Goal: Task Accomplishment & Management: Use online tool/utility

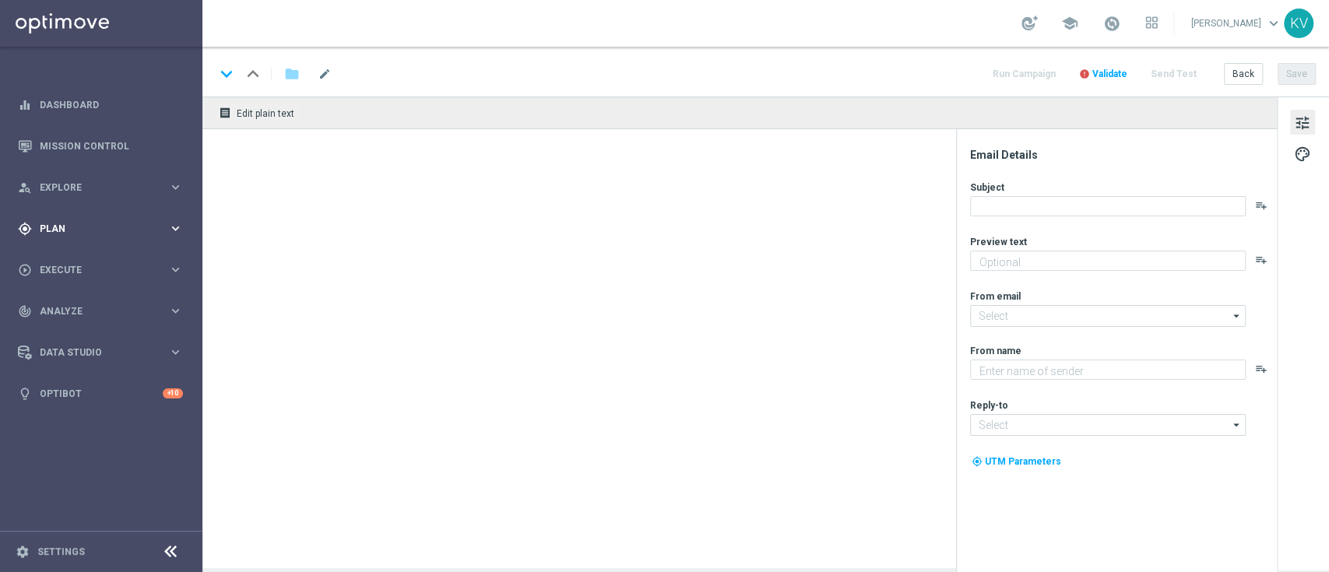
click at [101, 225] on span "Plan" at bounding box center [104, 228] width 128 height 9
click at [81, 386] on span "Execute" at bounding box center [104, 386] width 128 height 9
click at [82, 299] on link "Campaign Builder" at bounding box center [100, 302] width 121 height 12
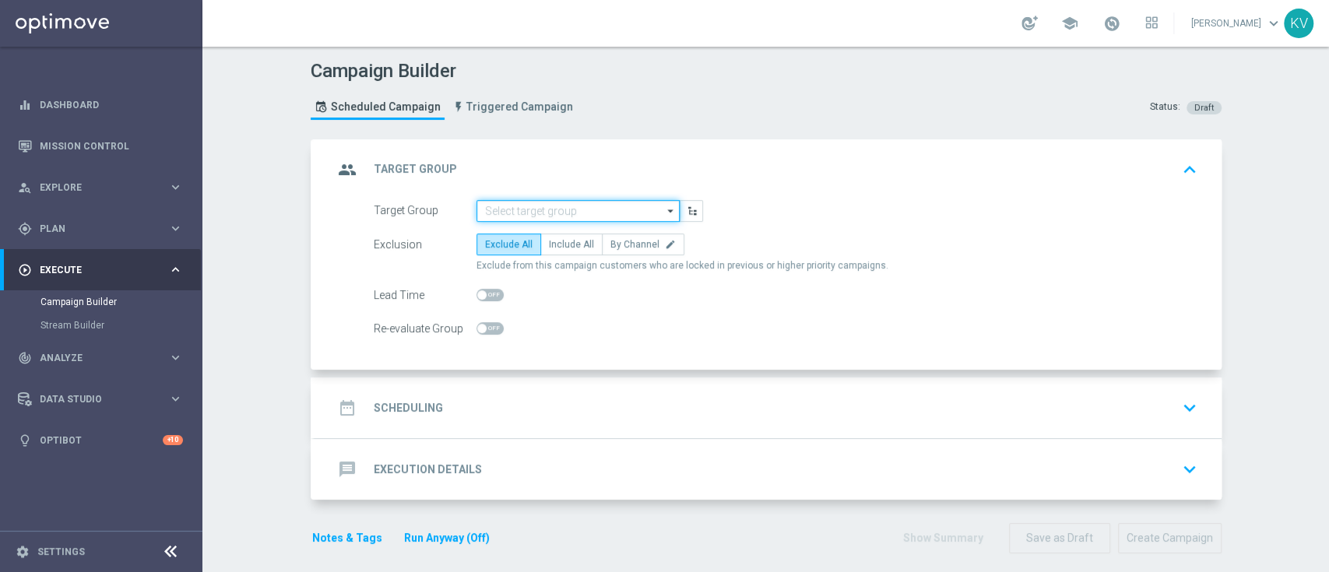
click at [521, 204] on input at bounding box center [577, 211] width 203 height 22
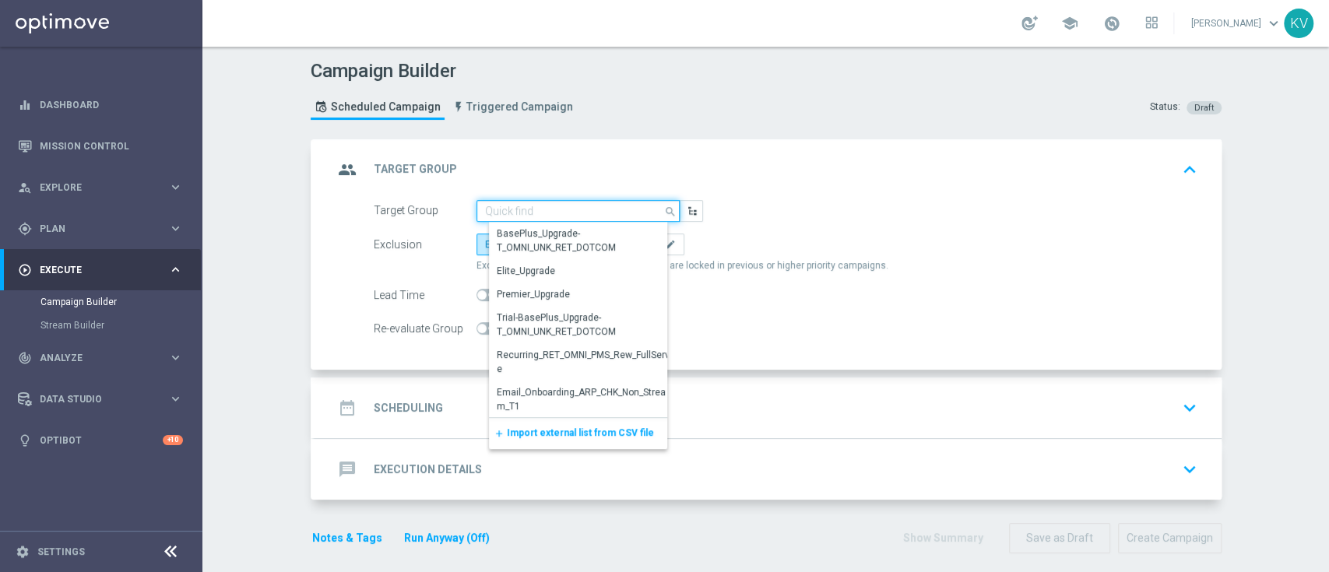
paste input "WED_[PHONE_NUMBER]_SMS_Verizon_SMB"
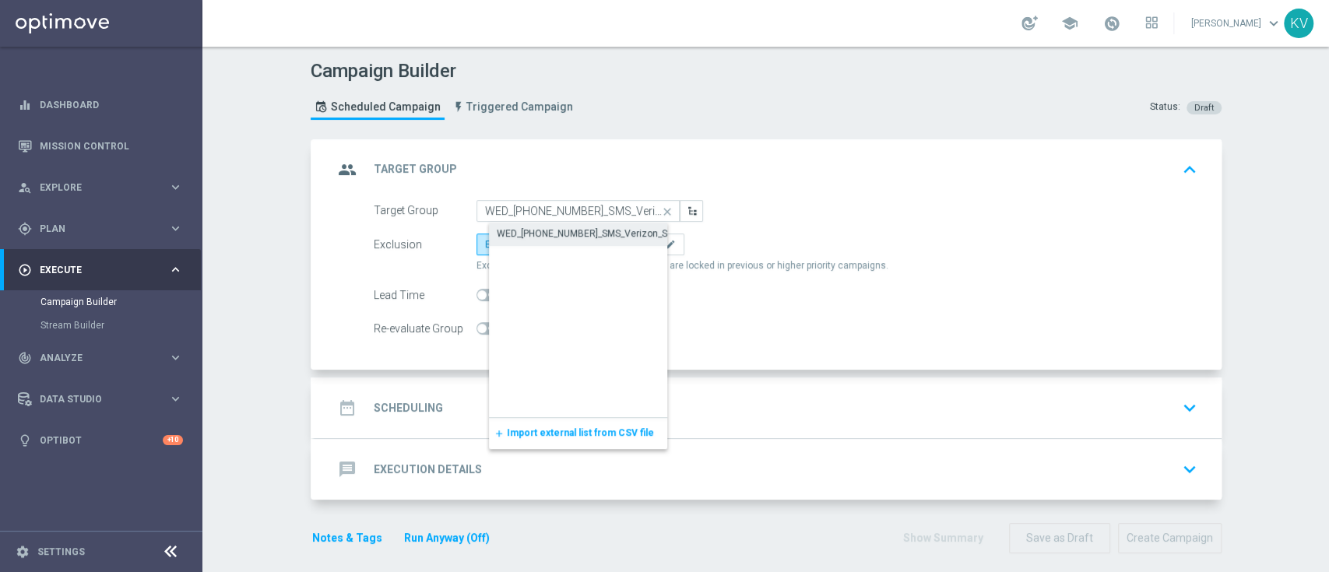
click at [542, 241] on div "WED_[PHONE_NUMBER]_SMS_Verizon_SMB" at bounding box center [591, 234] width 204 height 22
type input "WED_[PHONE_NUMBER]_SMS_Verizon_SMB"
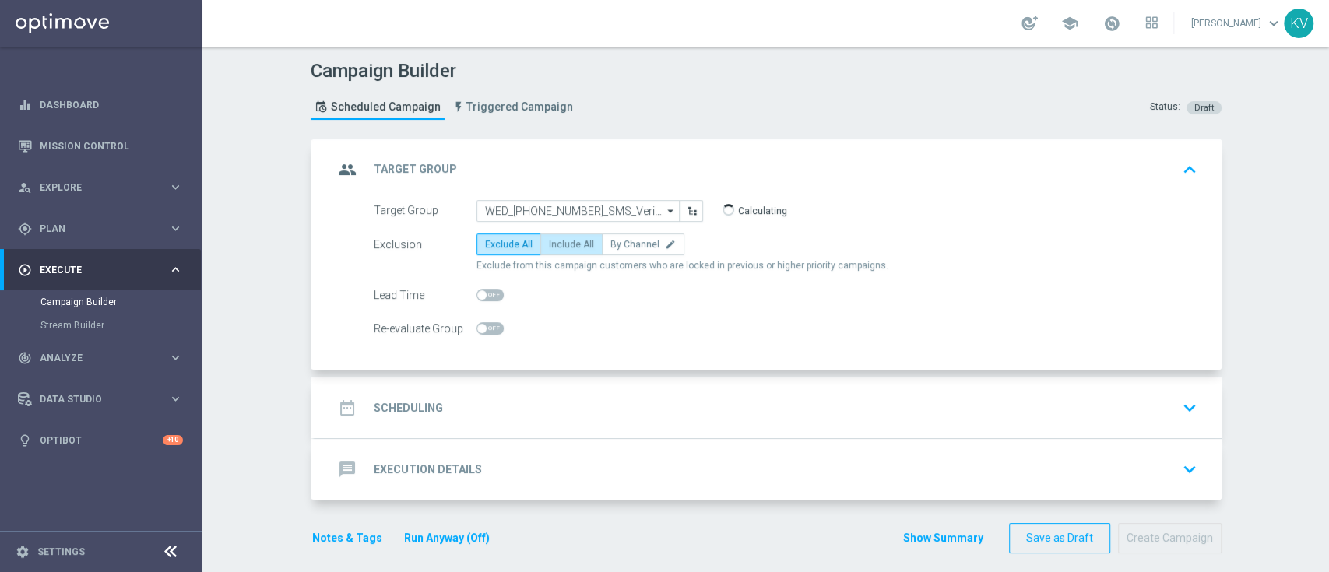
click at [566, 237] on label "Include All" at bounding box center [571, 245] width 62 height 22
click at [559, 242] on input "Include All" at bounding box center [554, 247] width 10 height 10
radio input "true"
click at [539, 408] on div "date_range Scheduling keyboard_arrow_down" at bounding box center [767, 408] width 869 height 30
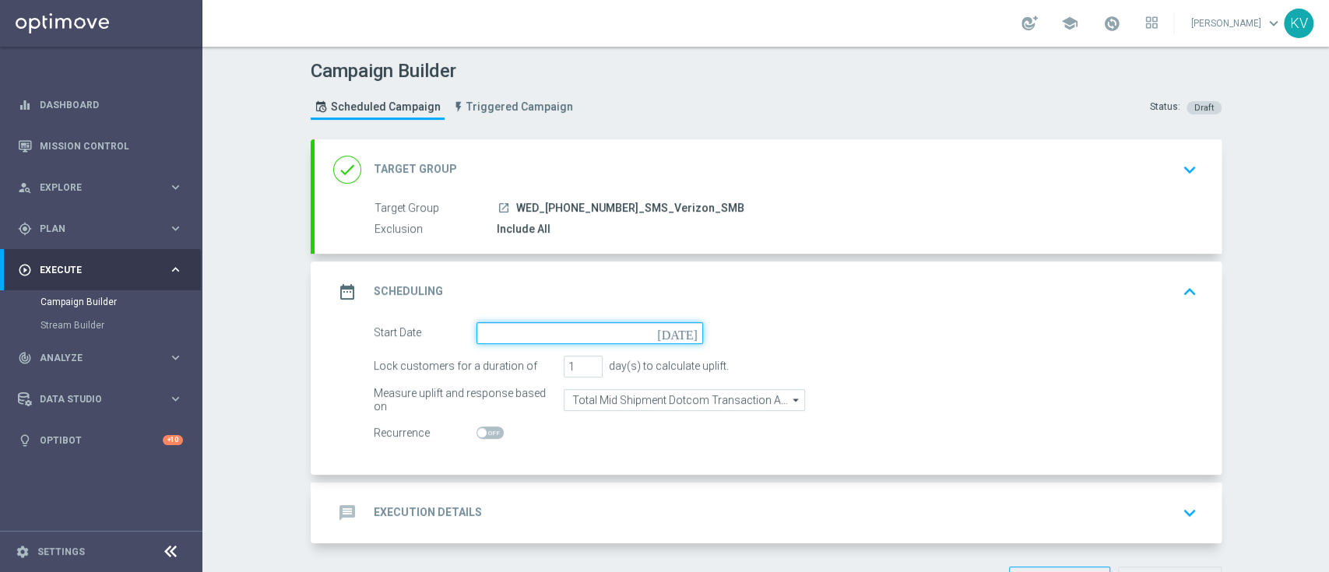
click at [532, 325] on input at bounding box center [589, 333] width 227 height 22
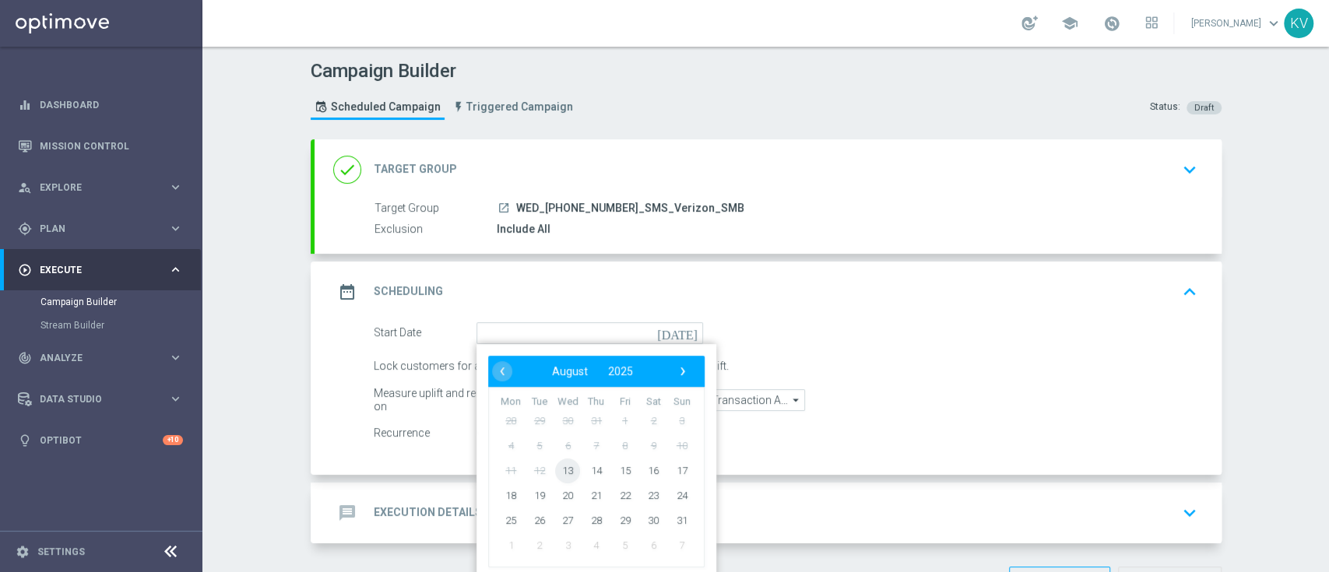
click at [560, 428] on span "13" at bounding box center [567, 470] width 25 height 25
type input "[DATE]"
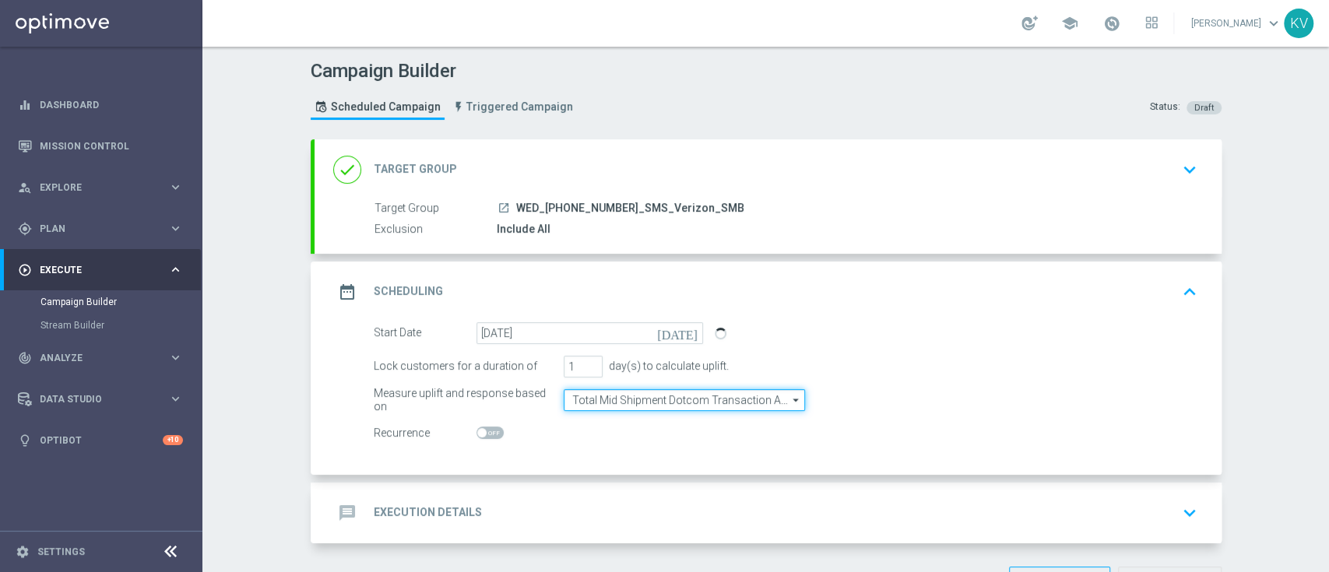
click at [649, 395] on input "Total Mid Shipment Dotcom Transaction Amount" at bounding box center [684, 400] width 241 height 22
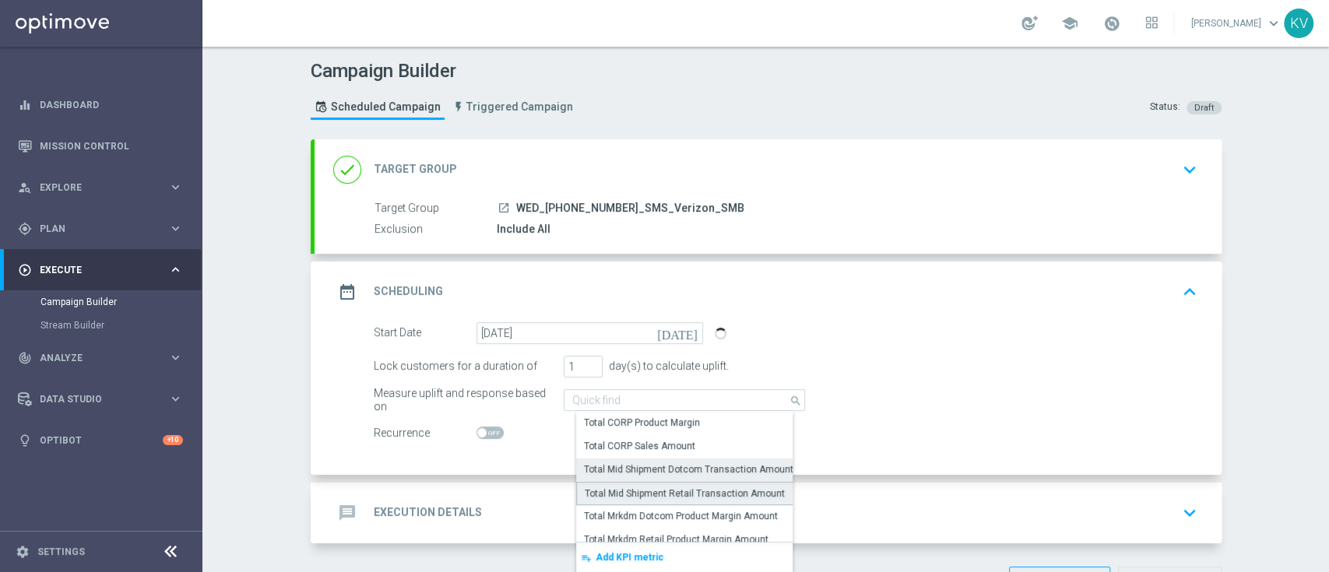
click at [695, 428] on div "Total Mid Shipment Retail Transaction Amount" at bounding box center [685, 494] width 200 height 14
type input "Total Mid Shipment Retail Transaction Amount"
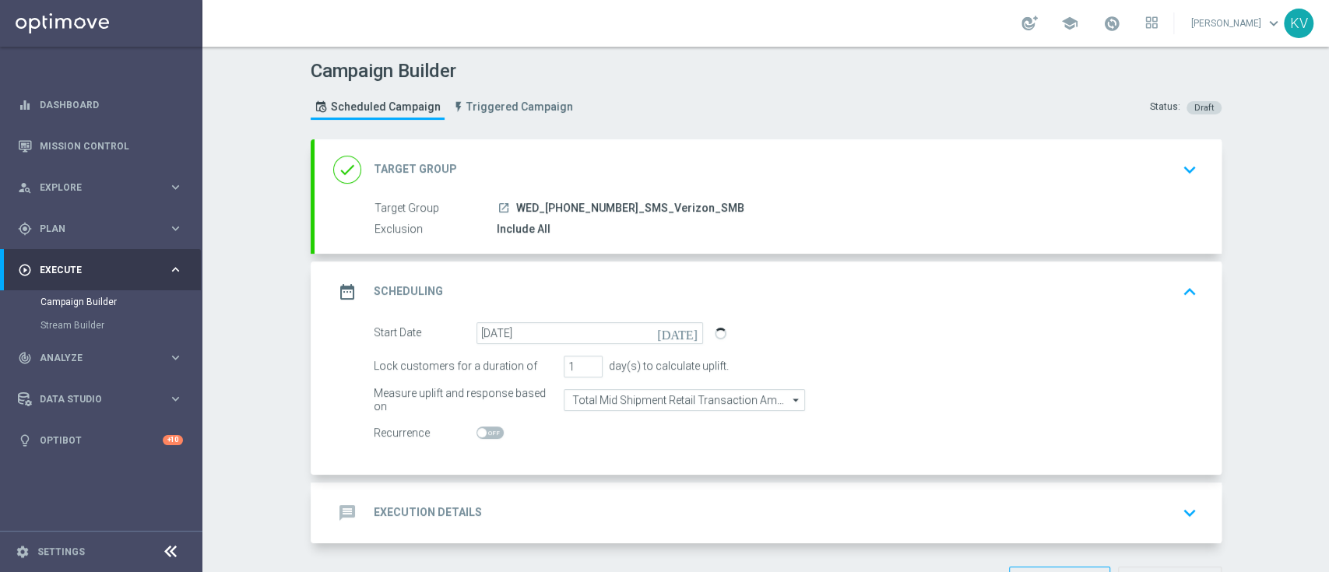
click at [626, 428] on div "message Execution Details keyboard_arrow_down" at bounding box center [767, 513] width 869 height 30
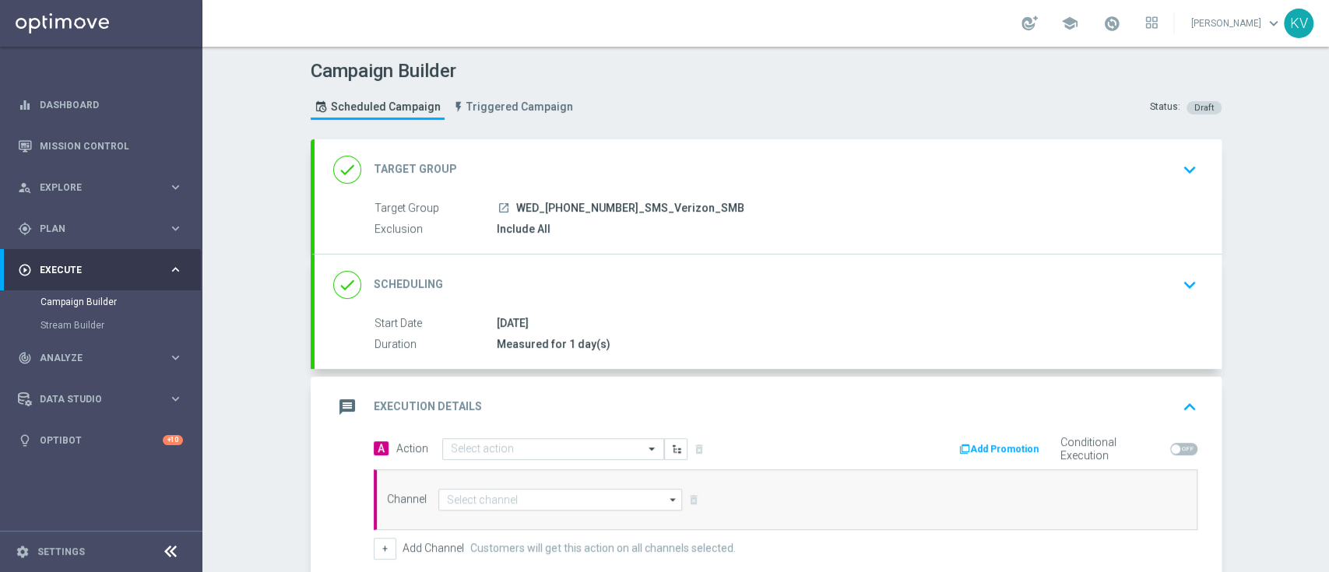
scroll to position [151, 0]
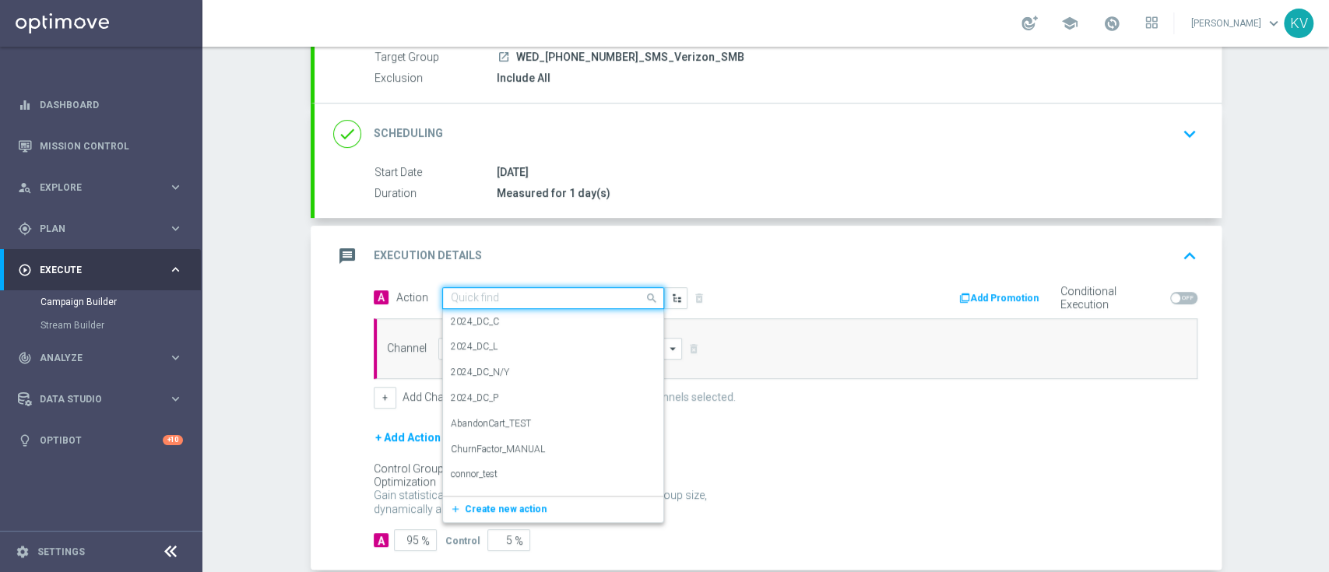
click at [498, 304] on div "Quick find" at bounding box center [553, 298] width 222 height 22
type input "sms"
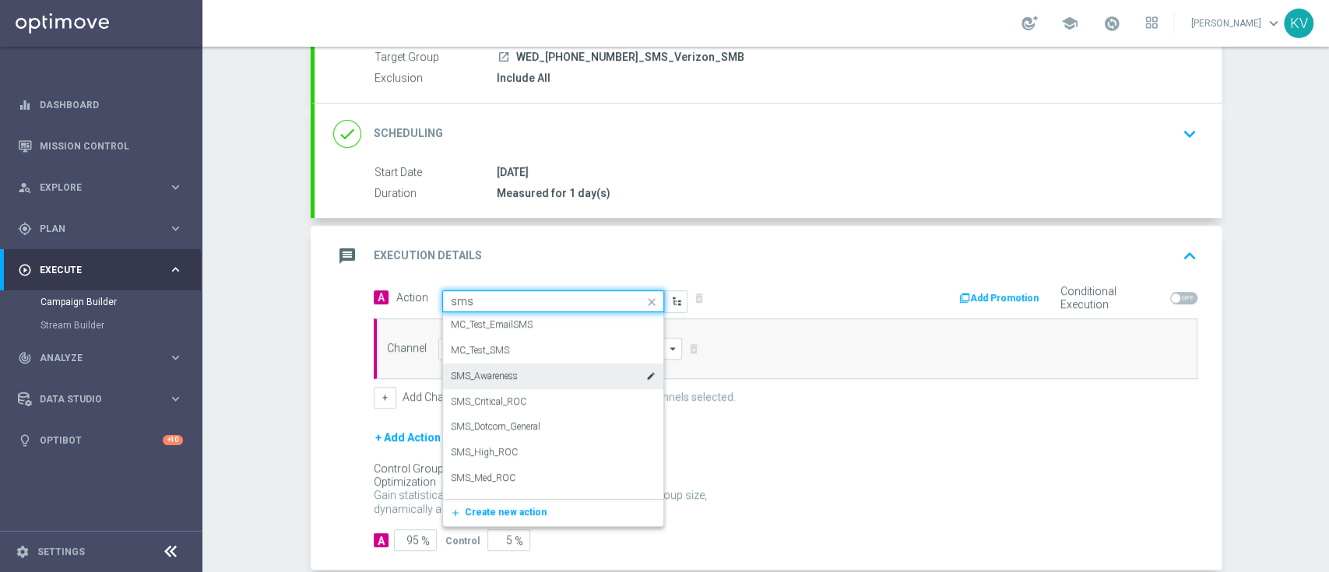
scroll to position [19, 0]
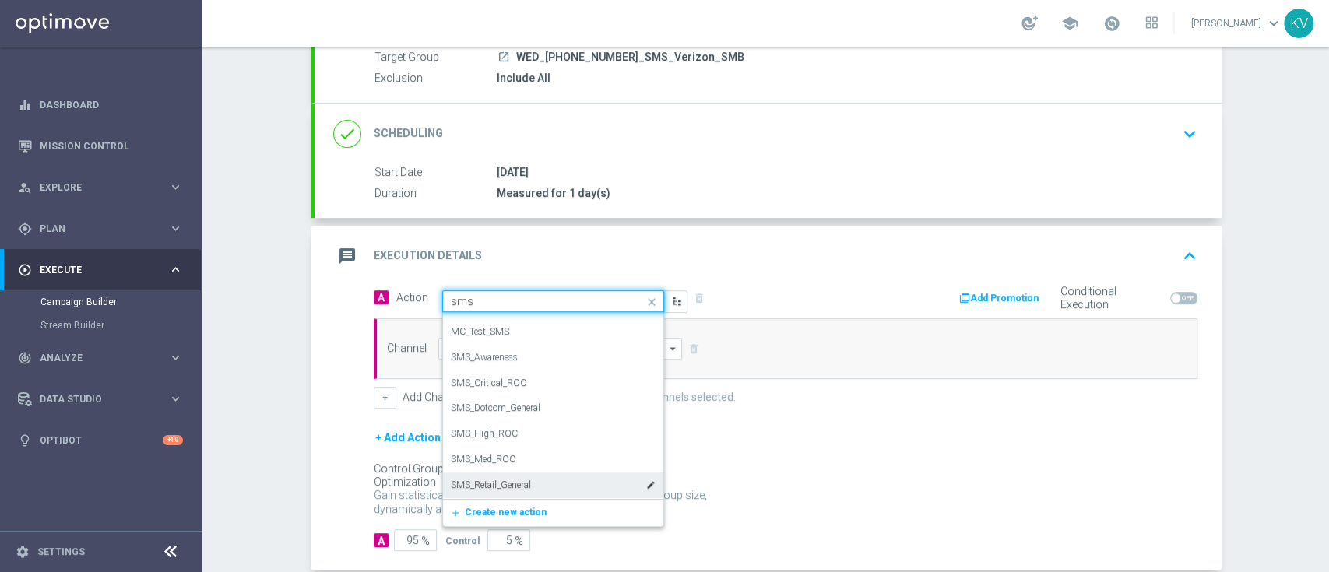
click at [508, 428] on label "SMS_Retail_General" at bounding box center [491, 485] width 80 height 13
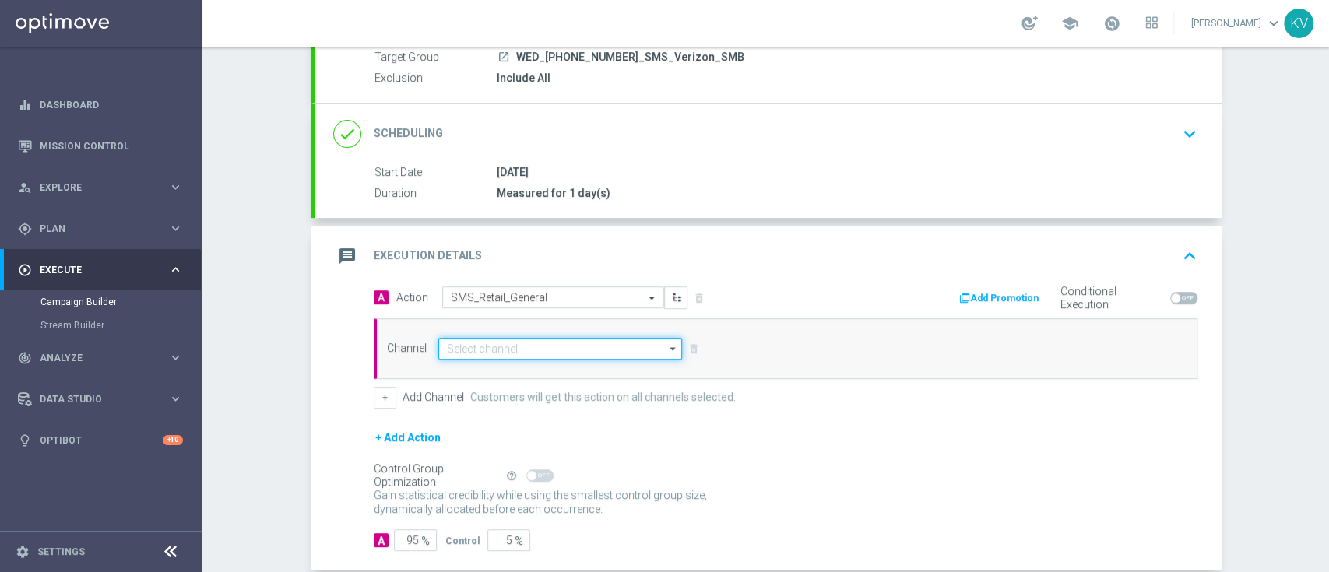
click at [485, 346] on input at bounding box center [560, 349] width 244 height 22
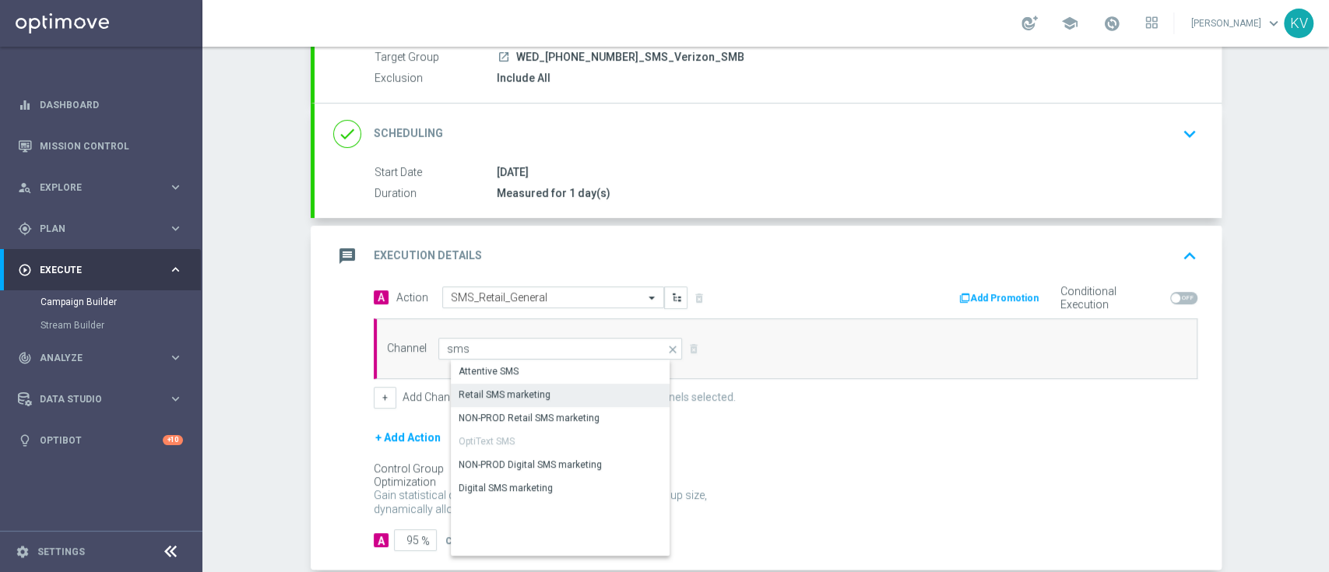
click at [534, 395] on div "Retail SMS marketing" at bounding box center [504, 395] width 92 height 14
type input "Retail SMS marketing"
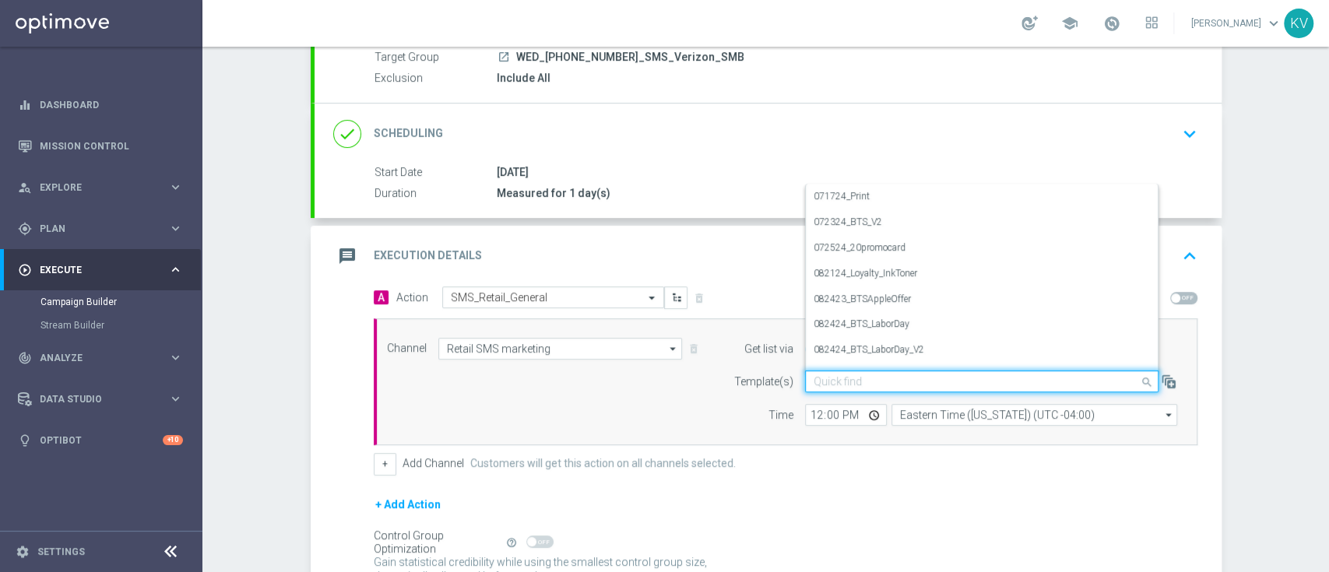
click at [848, 379] on input "text" at bounding box center [965, 381] width 305 height 13
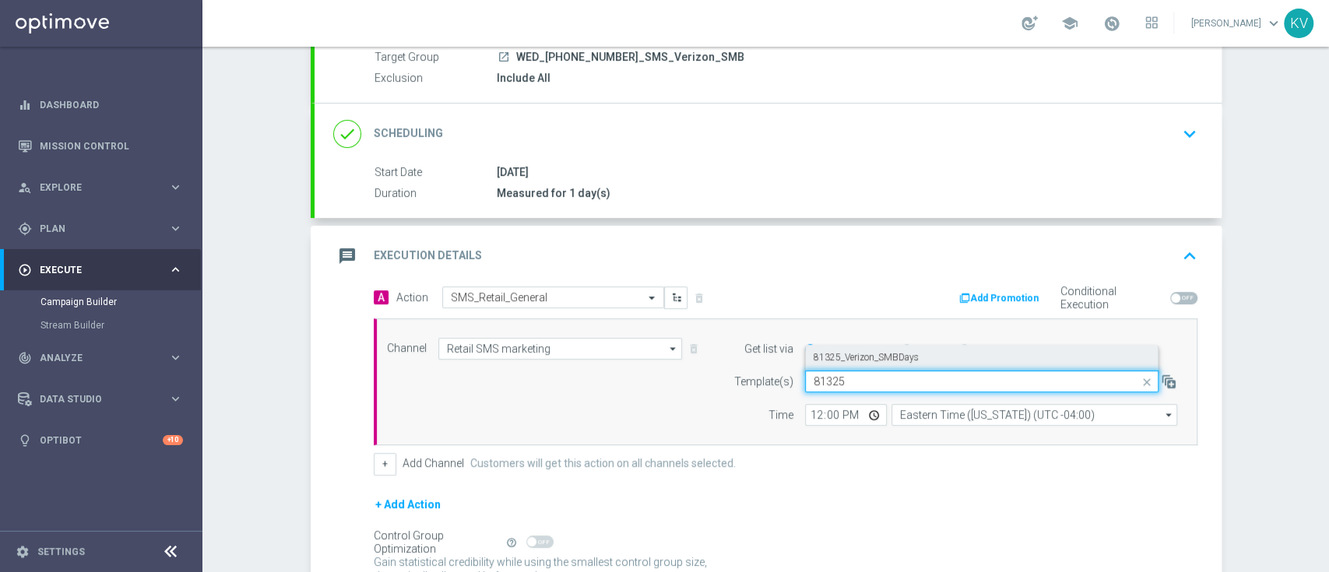
click at [859, 364] on div "81325_Verizon_SMBDays" at bounding box center [981, 358] width 336 height 26
type input "81325"
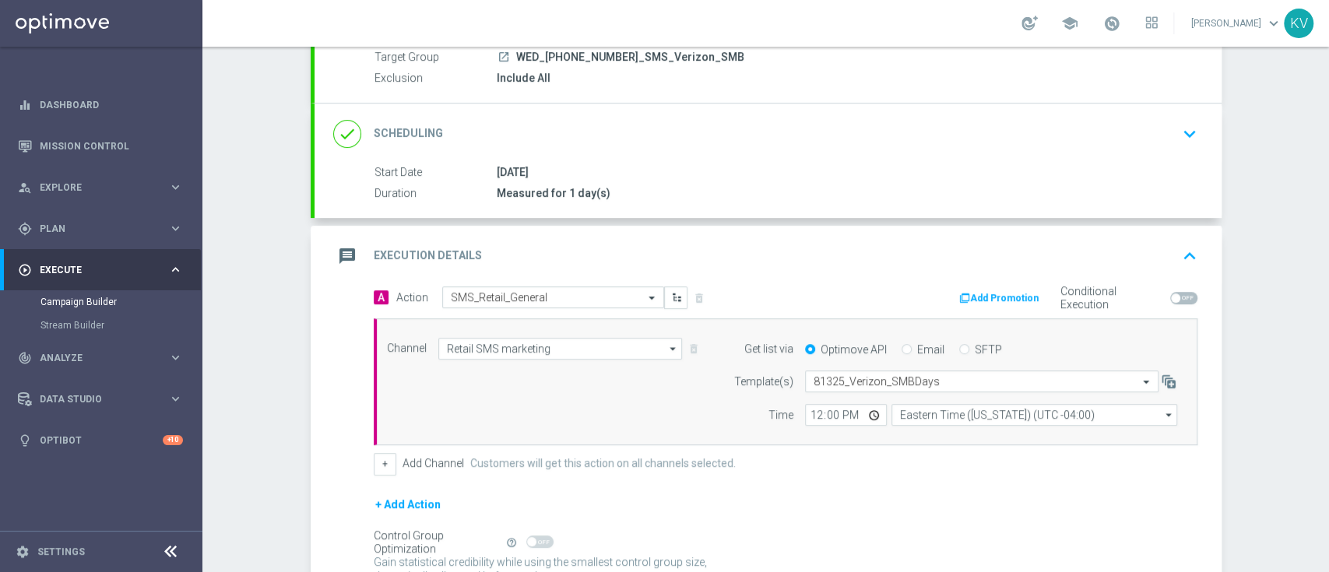
scroll to position [298, 0]
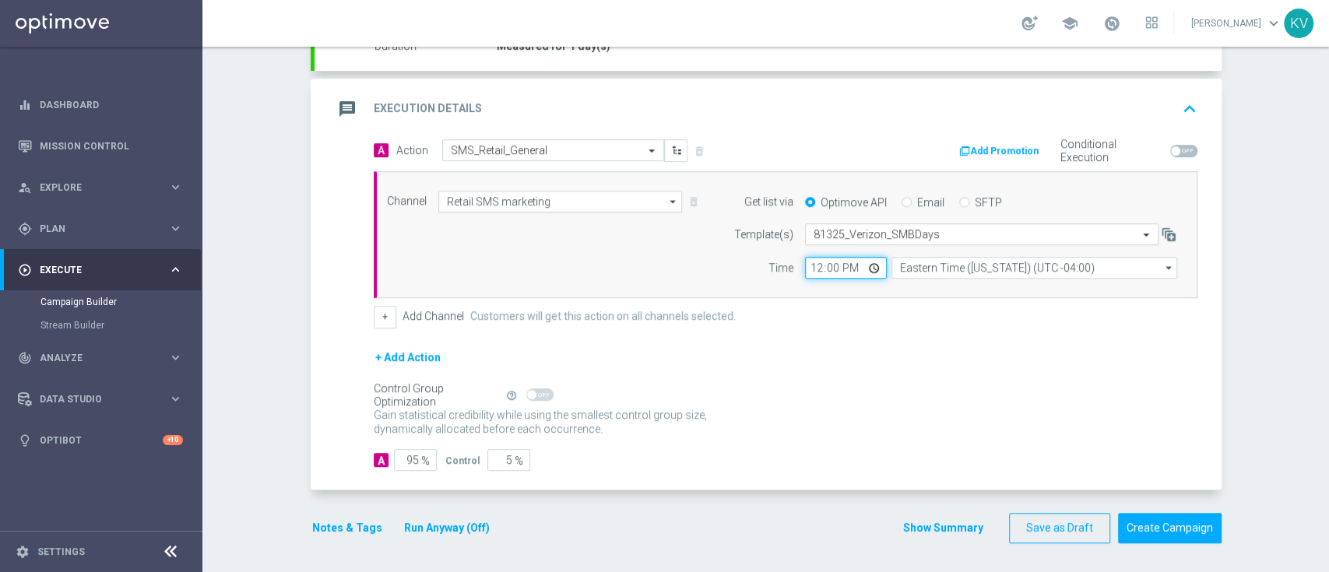
click at [808, 265] on input "12:00" at bounding box center [846, 268] width 82 height 22
type input "13:07"
click at [342, 428] on button "Notes & Tags" at bounding box center [347, 527] width 73 height 19
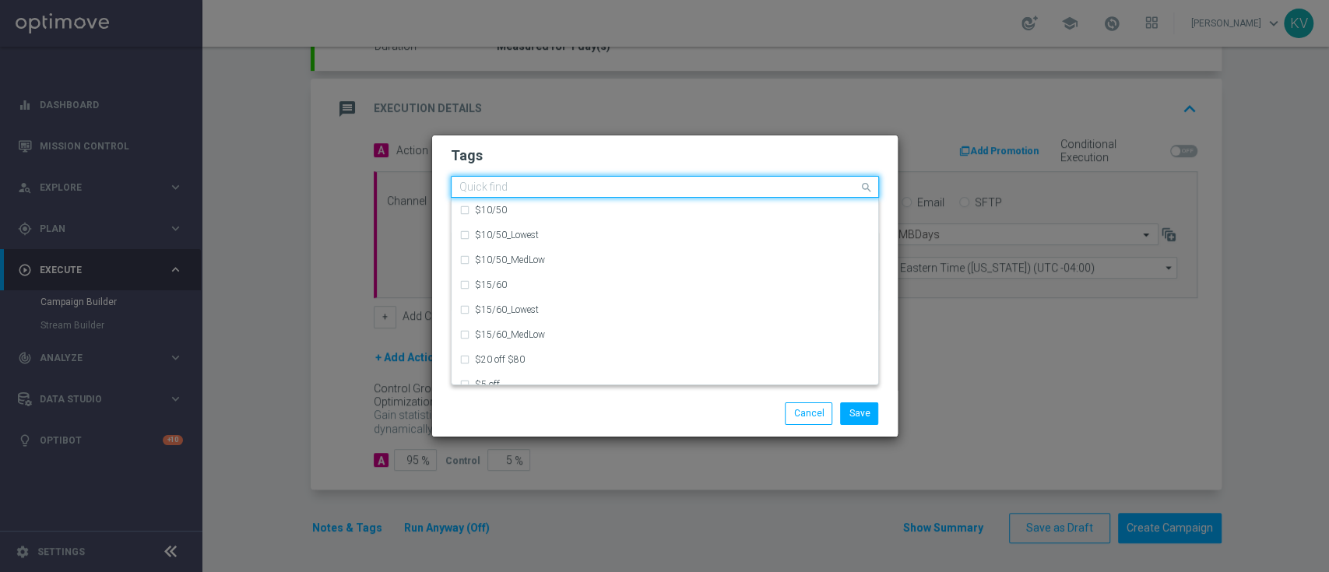
click at [493, 192] on input "text" at bounding box center [658, 187] width 399 height 13
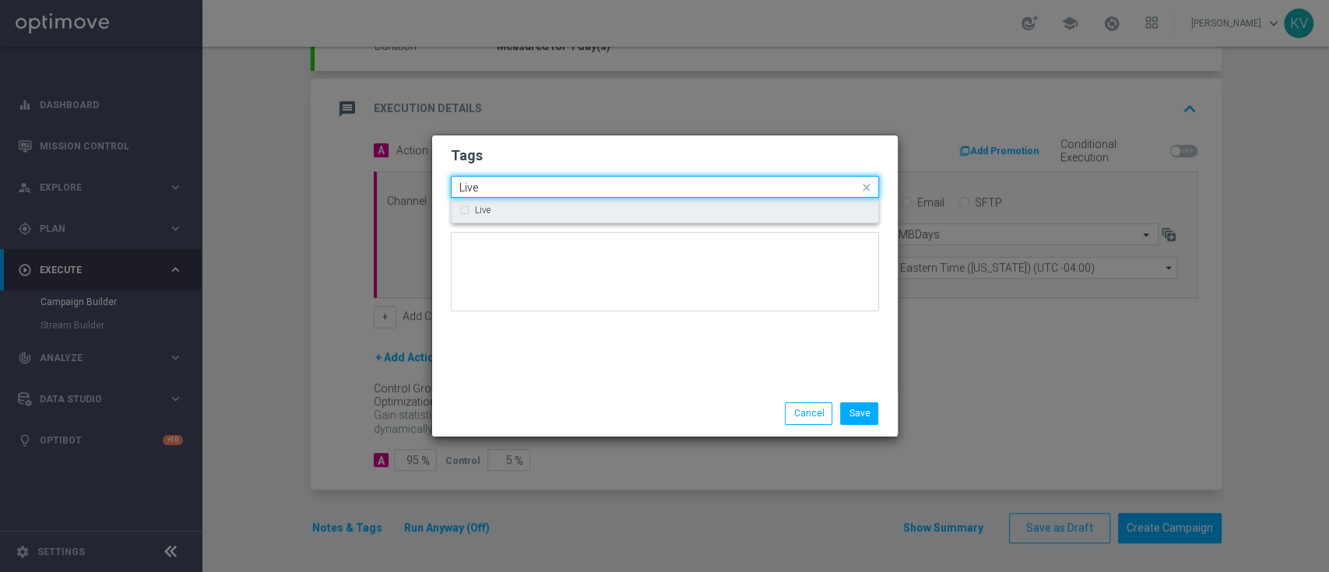
click at [497, 205] on div "Live" at bounding box center [664, 210] width 411 height 25
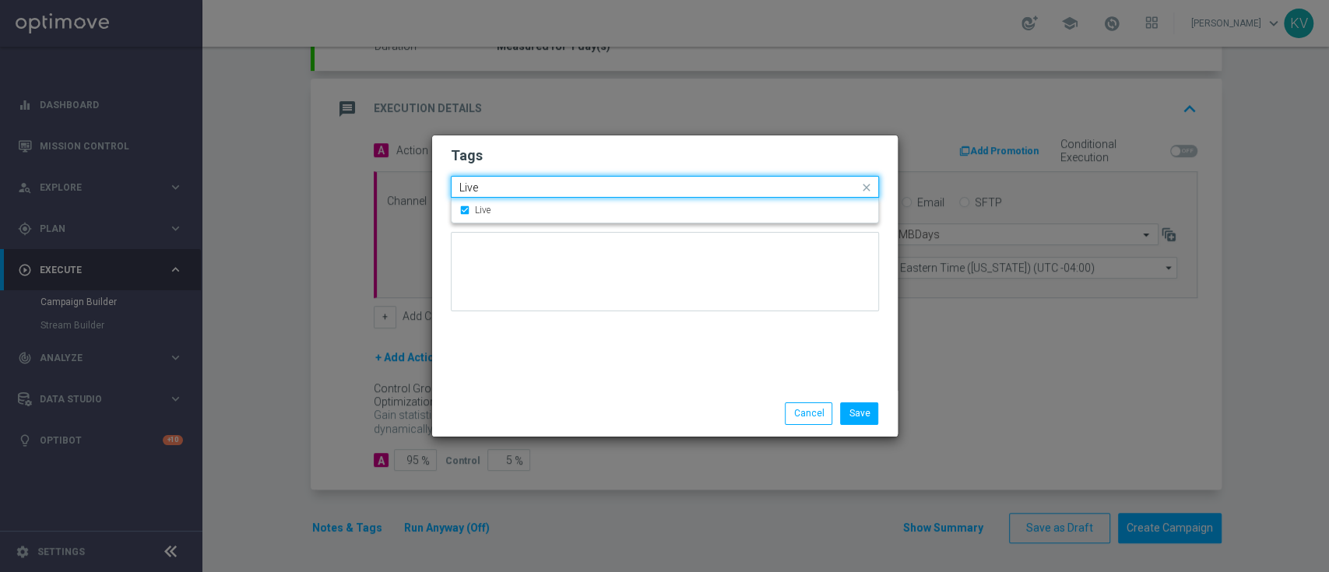
click at [494, 193] on input "Live" at bounding box center [658, 187] width 399 height 13
click at [509, 225] on div "sms" at bounding box center [664, 235] width 411 height 25
type input "sms"
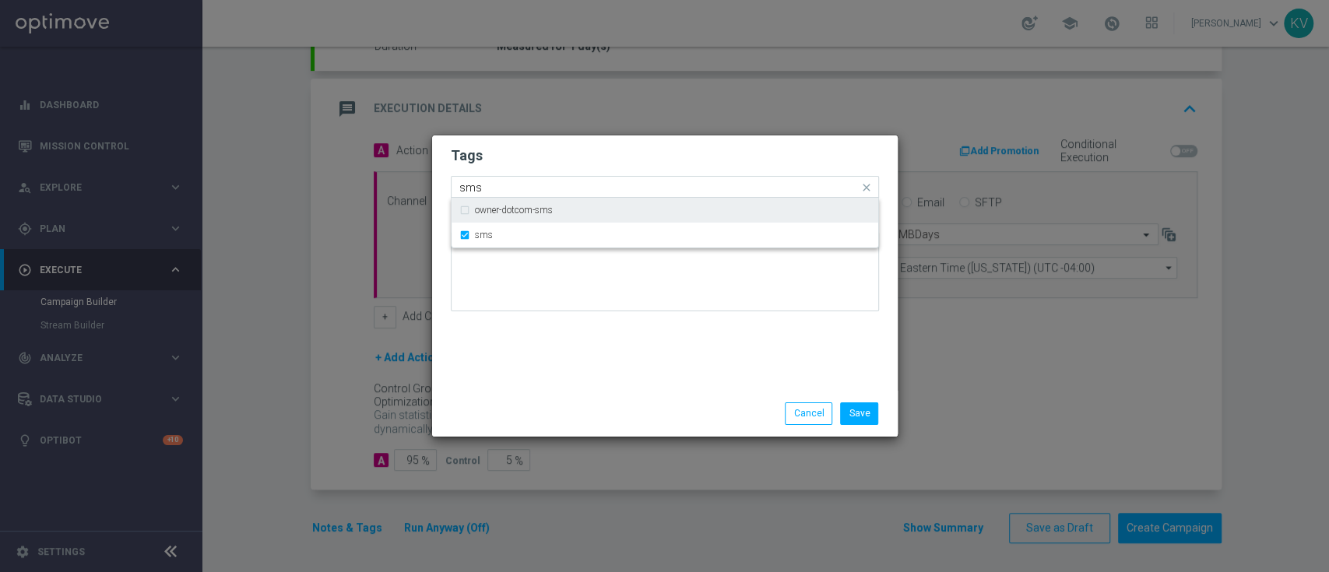
click at [493, 190] on input "sms" at bounding box center [658, 187] width 399 height 13
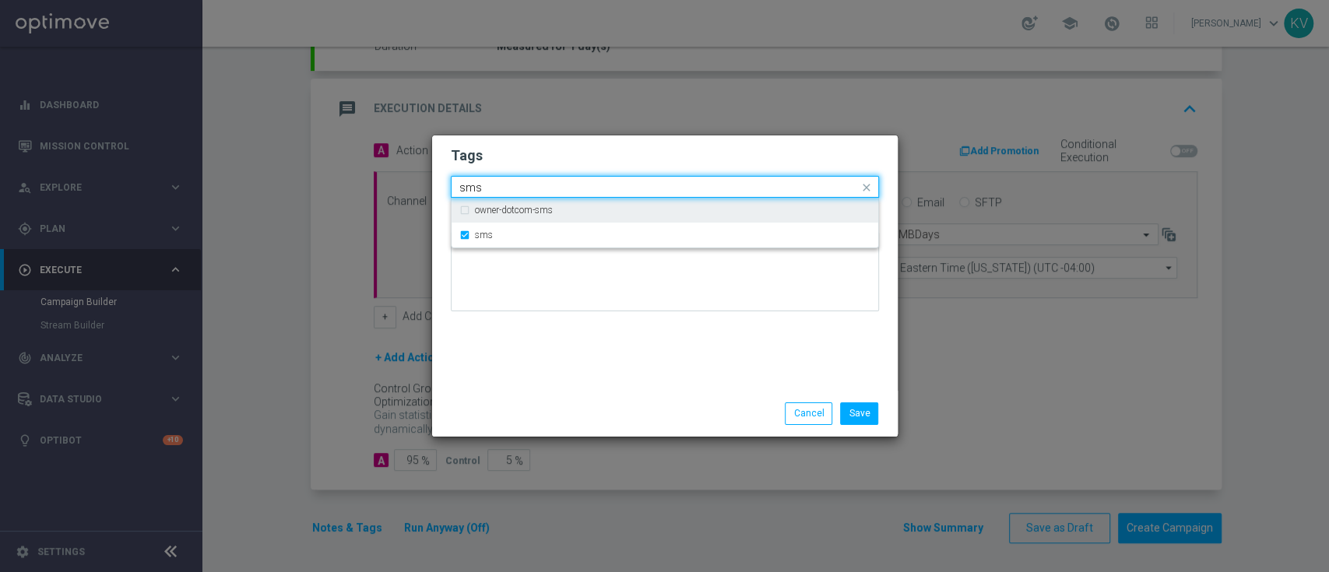
click at [493, 190] on input "sms" at bounding box center [658, 187] width 399 height 13
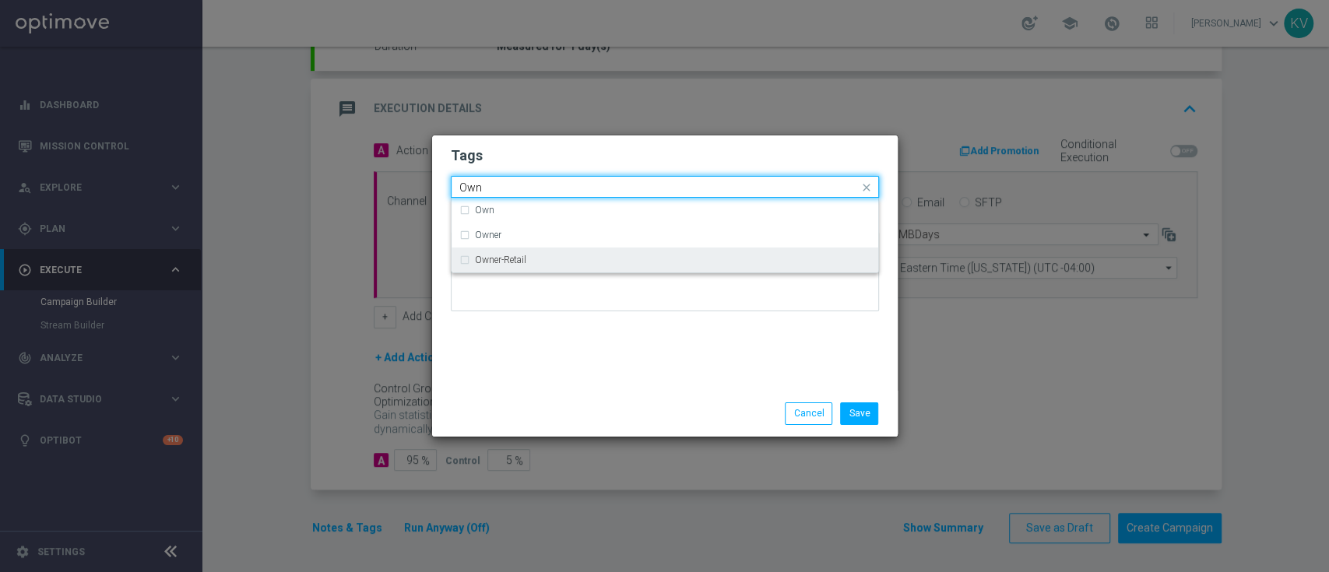
click at [569, 258] on div "Owner-Retail" at bounding box center [672, 259] width 395 height 9
type input "Own"
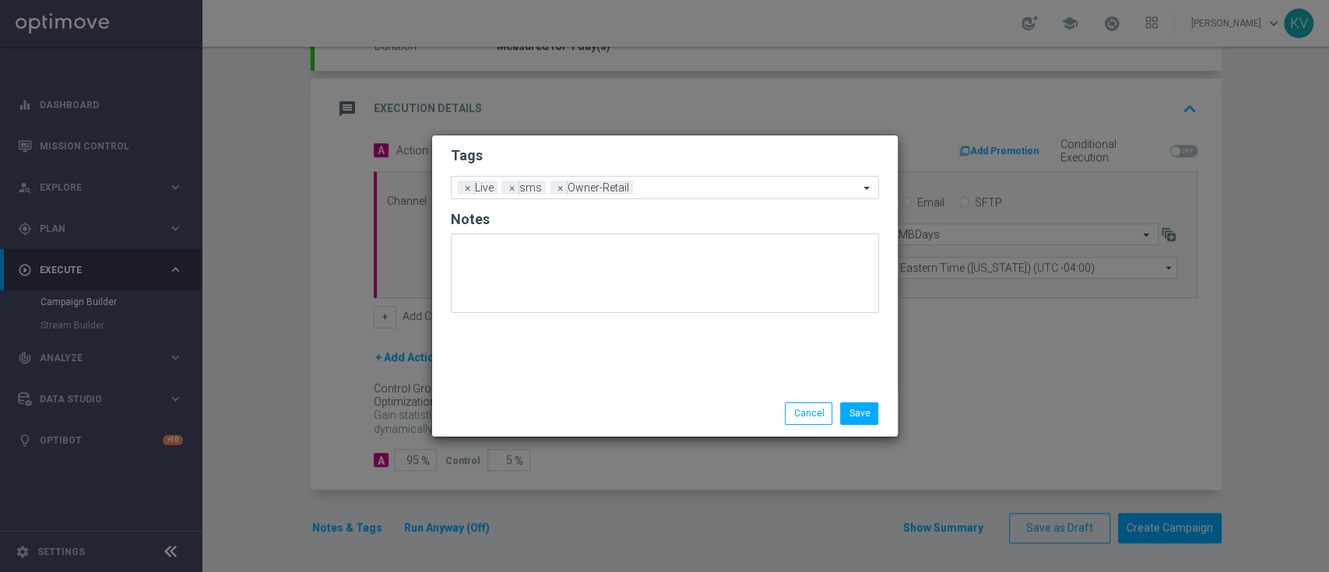
click at [595, 362] on div "Tags Add a new tag × Live × sms × Owner-Retail Notes" at bounding box center [664, 262] width 465 height 255
click at [848, 420] on button "Save" at bounding box center [859, 413] width 38 height 22
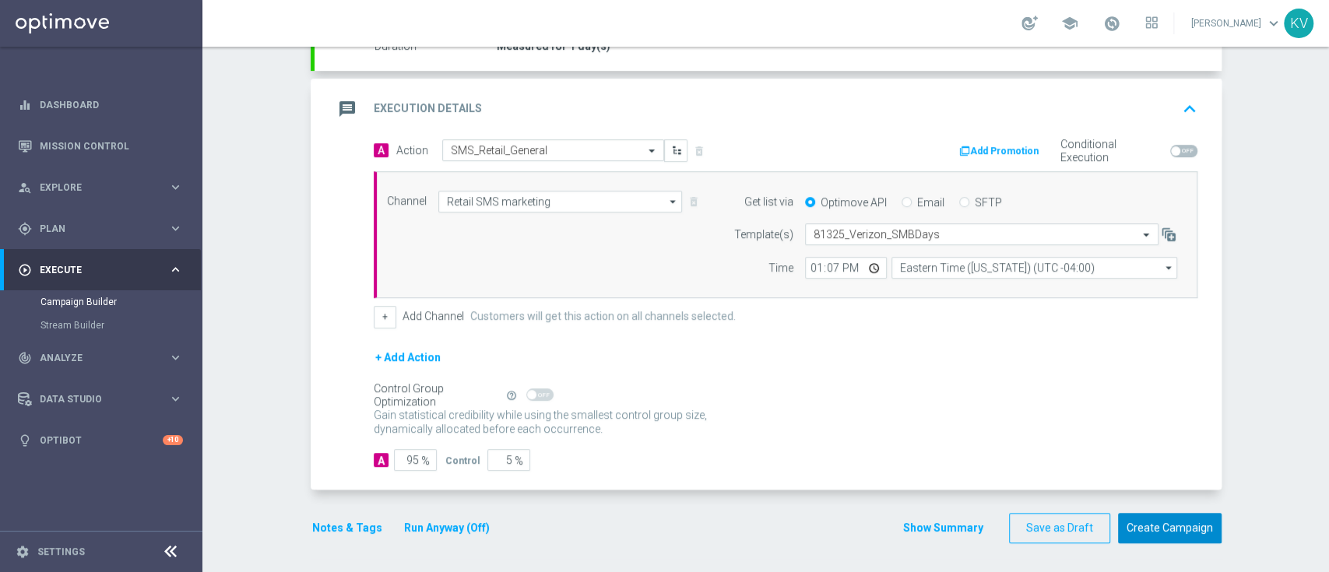
click at [996, 428] on button "Create Campaign" at bounding box center [1170, 528] width 104 height 30
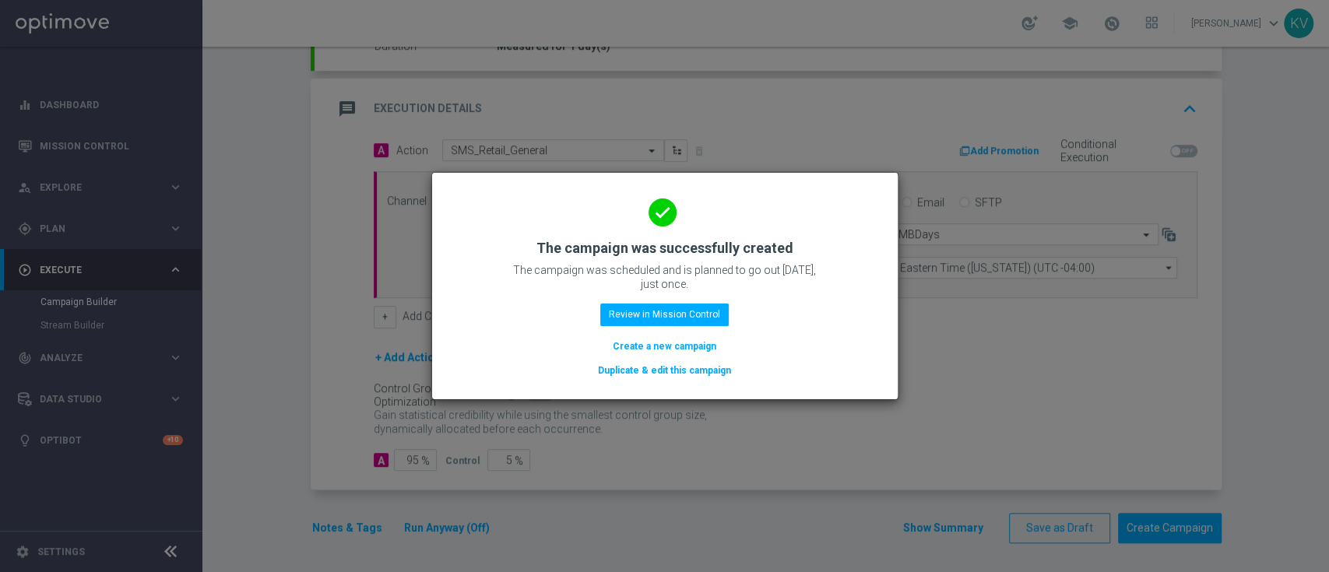
click at [660, 333] on div "done The campaign was successfully created The campaign was scheduled and is pl…" at bounding box center [665, 283] width 428 height 191
click at [678, 316] on button "Review in Mission Control" at bounding box center [664, 315] width 128 height 22
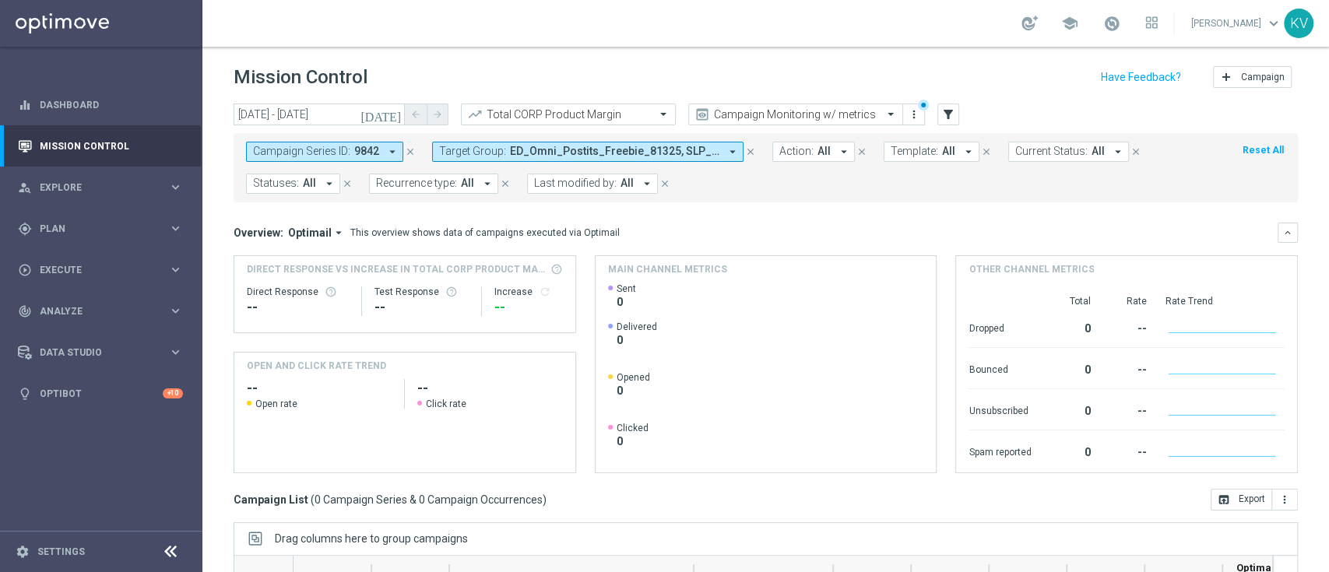
click at [484, 150] on span "Target Group:" at bounding box center [472, 151] width 67 height 13
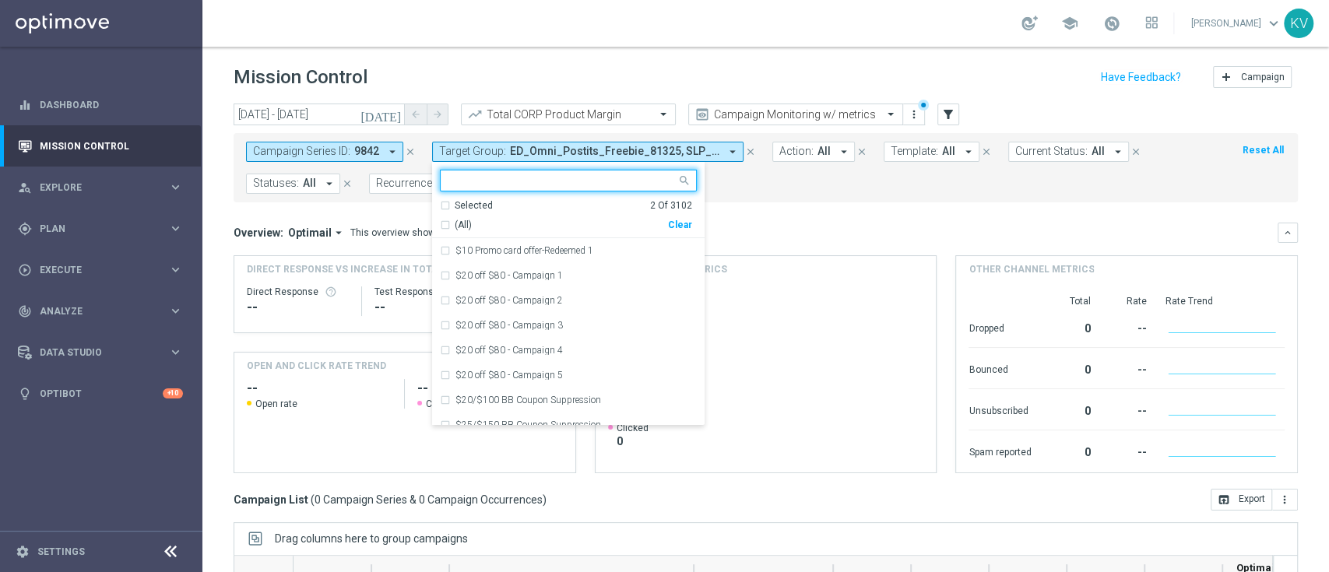
click at [0, 0] on div "Clear" at bounding box center [0, 0] width 0 height 0
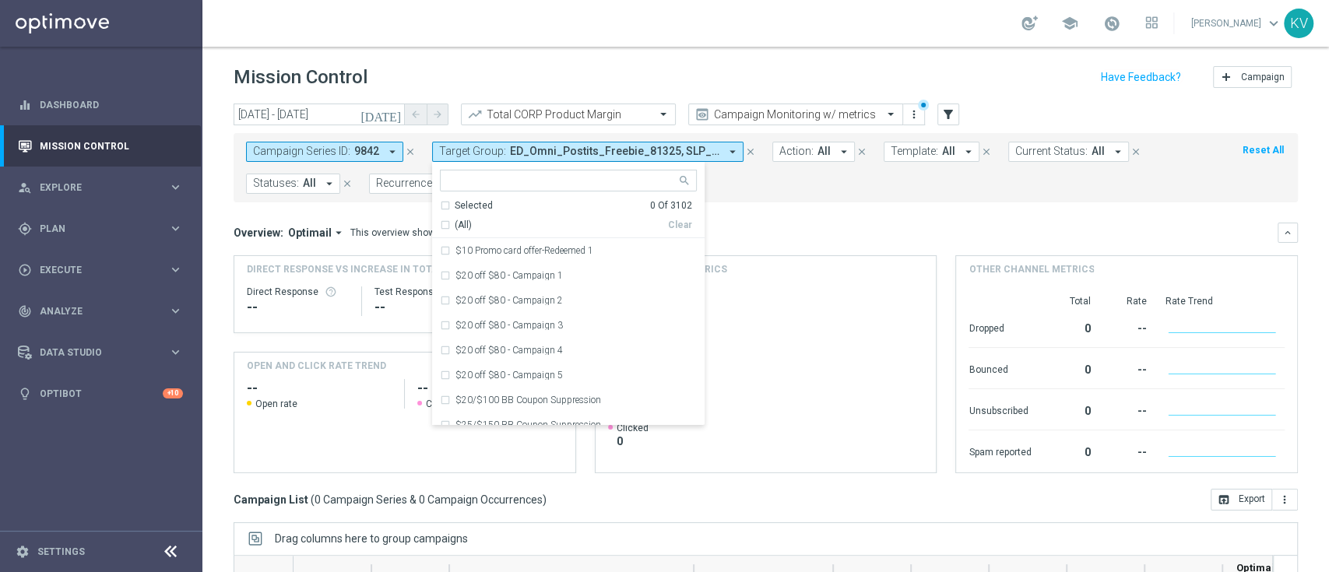
click at [757, 209] on mini-dashboard "Overview: Optimail arrow_drop_down This overview shows data of campaigns execut…" at bounding box center [766, 345] width 1064 height 286
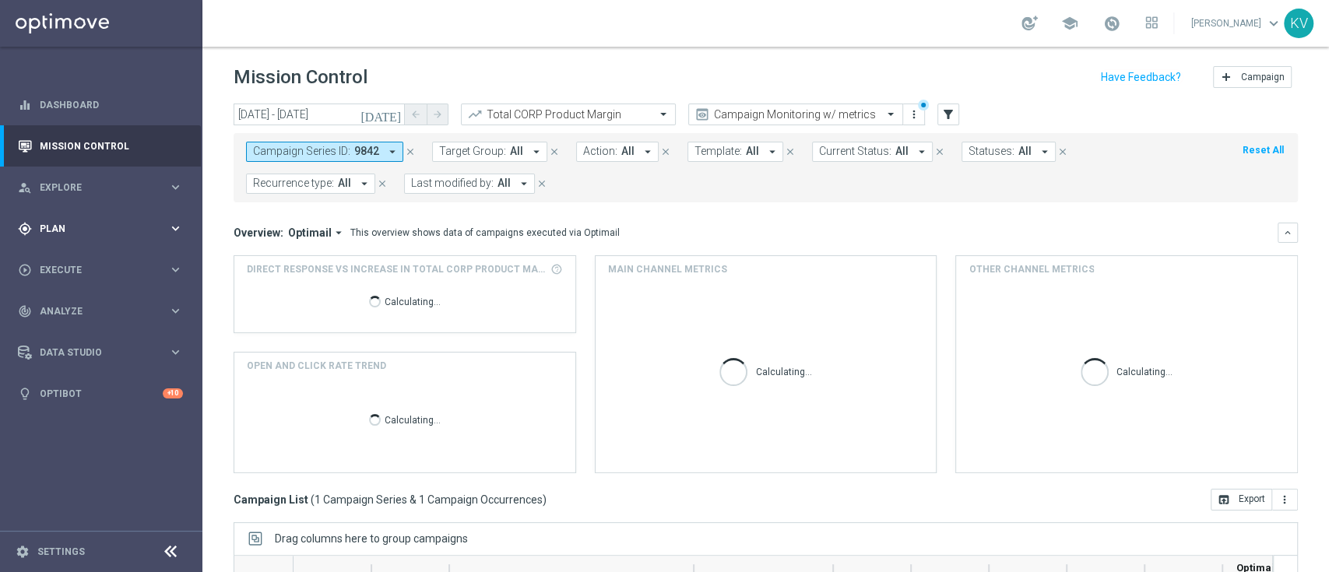
click at [143, 212] on div "gps_fixed Plan keyboard_arrow_right" at bounding box center [100, 228] width 201 height 41
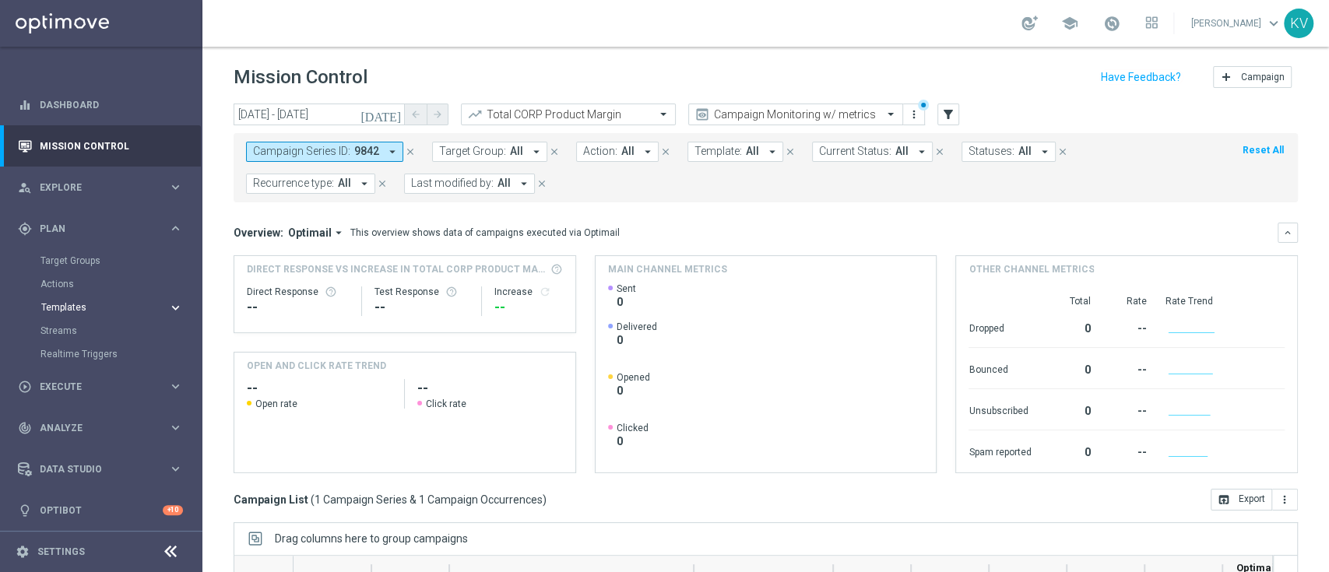
click at [76, 312] on button "Templates keyboard_arrow_right" at bounding box center [111, 307] width 143 height 12
click at [76, 333] on link "Optimail" at bounding box center [105, 331] width 114 height 12
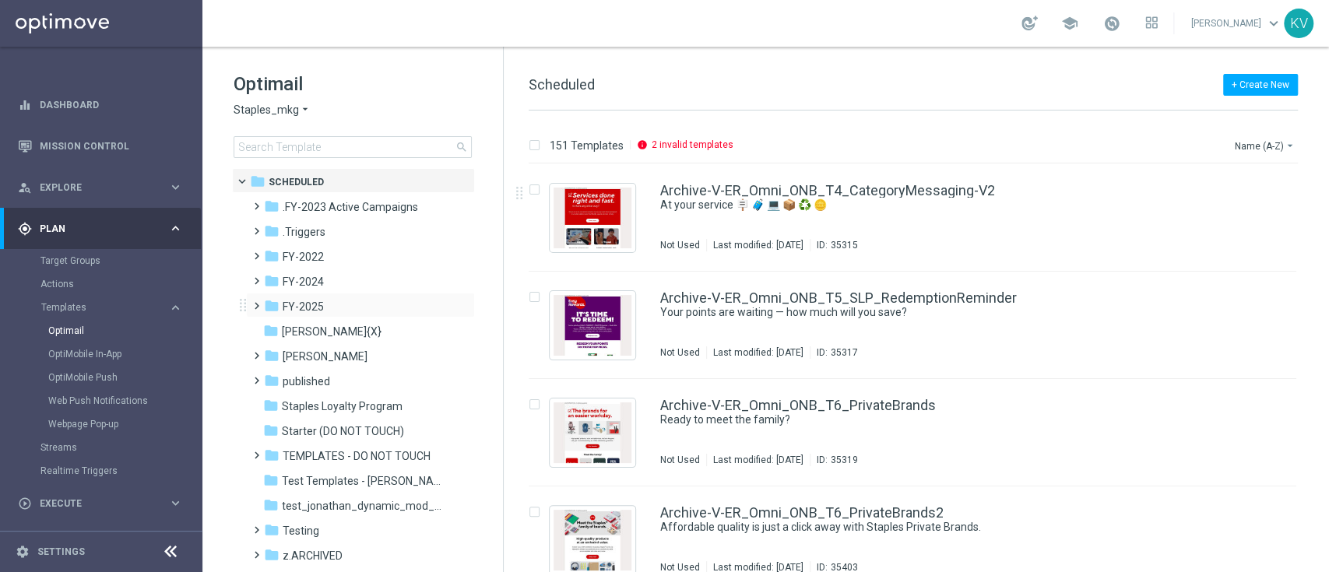
click at [251, 313] on span at bounding box center [257, 305] width 15 height 21
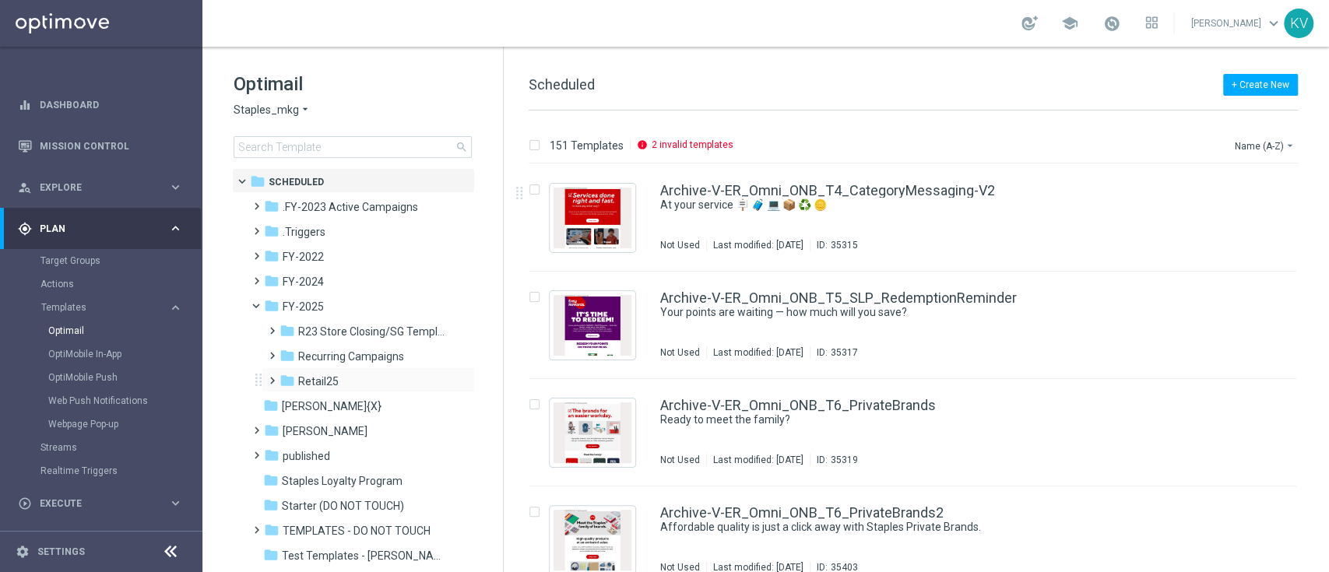
click at [269, 377] on span at bounding box center [268, 374] width 7 height 6
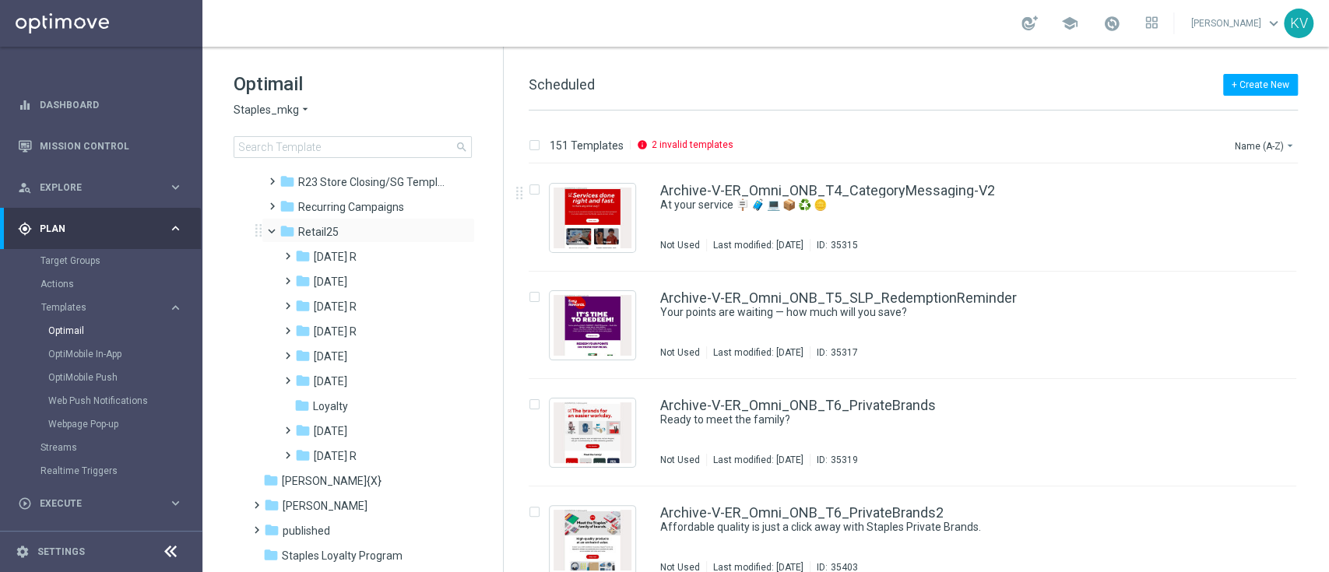
scroll to position [151, 0]
click at [288, 276] on span at bounding box center [284, 272] width 7 height 6
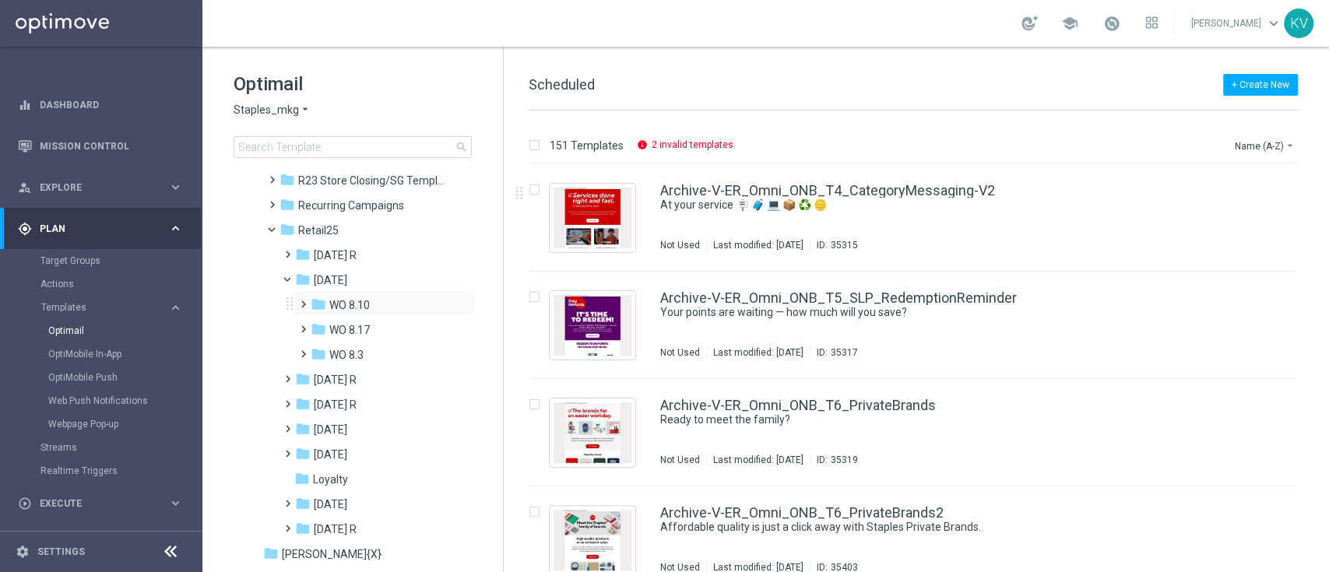
click at [300, 300] on span at bounding box center [300, 297] width 7 height 6
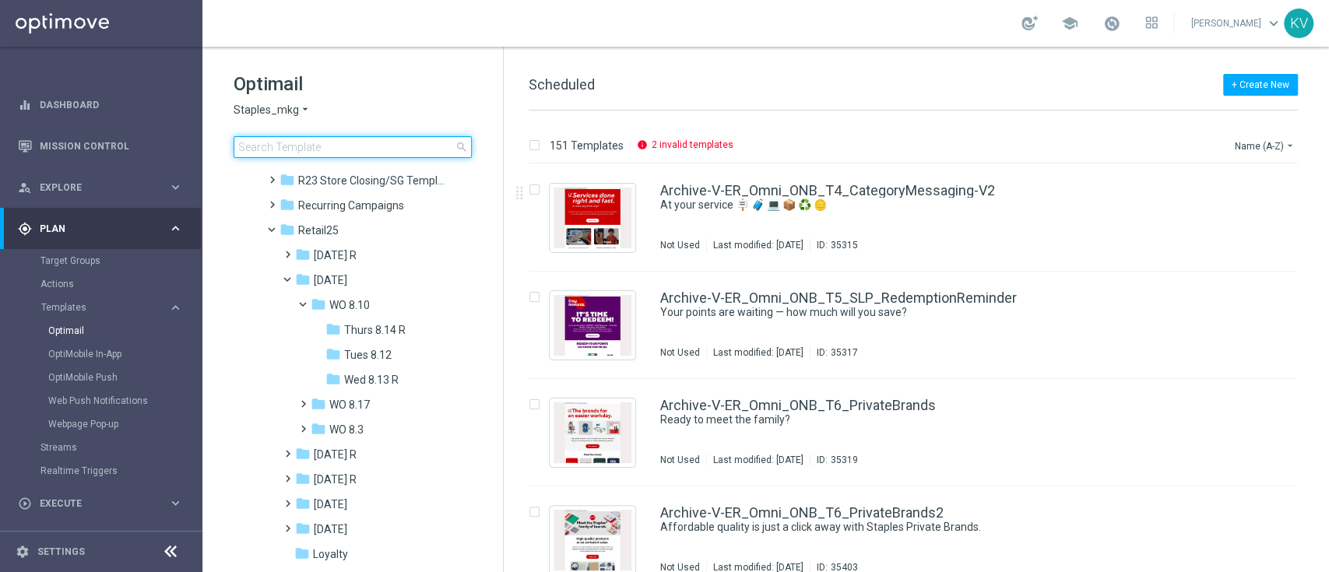
click at [307, 151] on input at bounding box center [353, 147] width 238 height 22
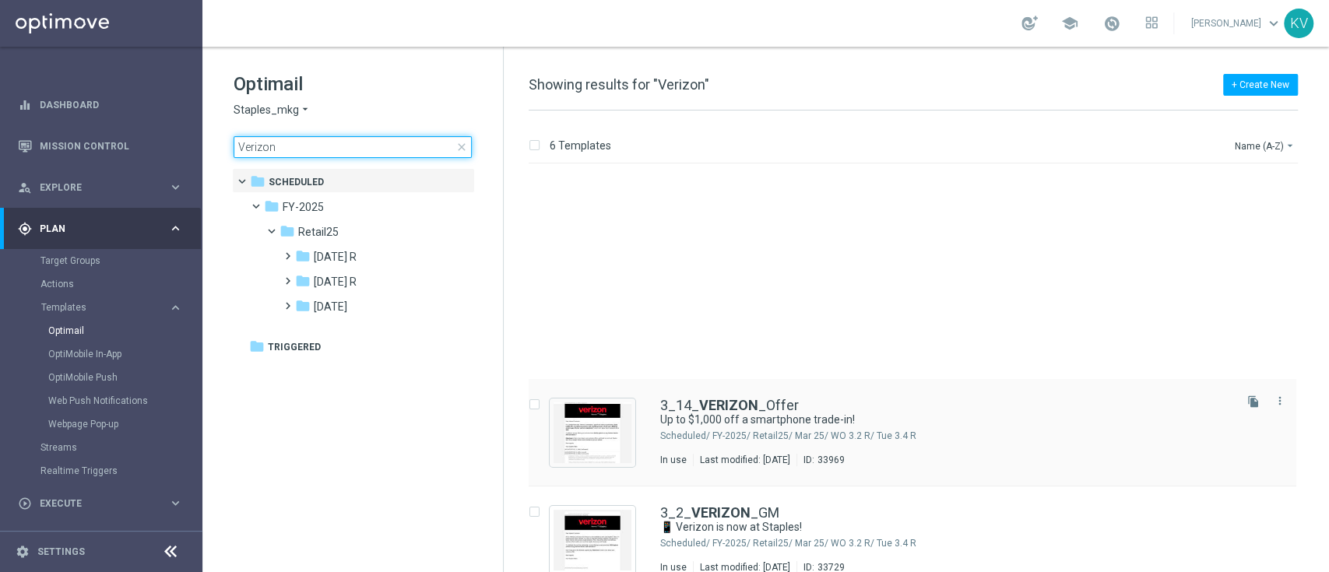
scroll to position [237, 0]
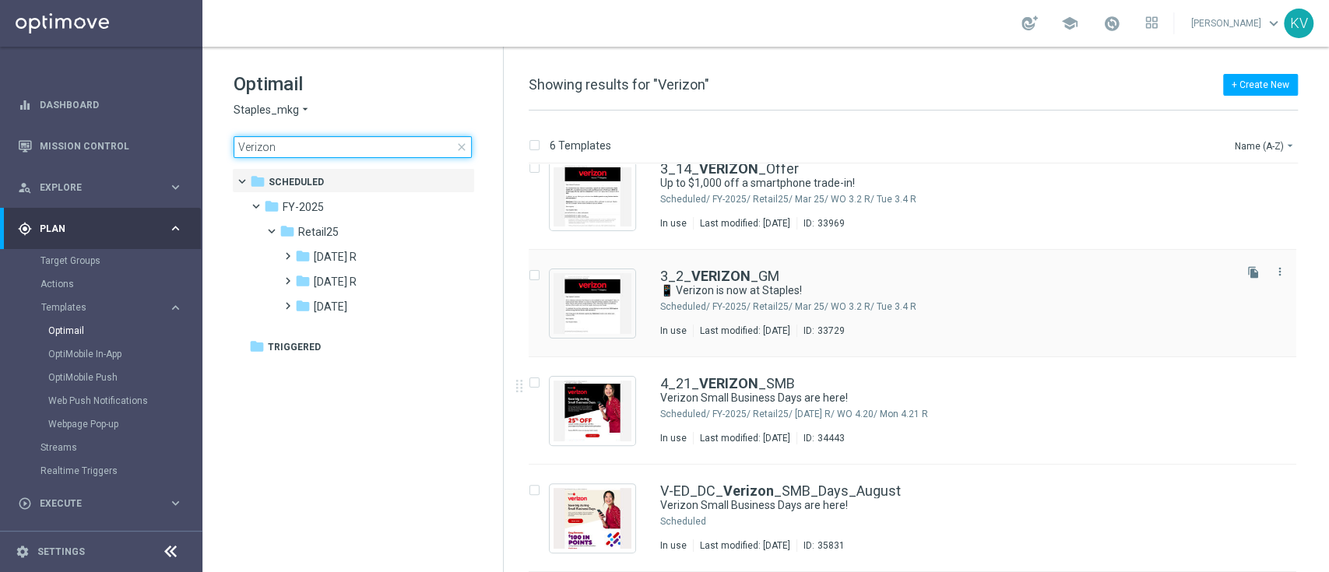
type input "Verizon"
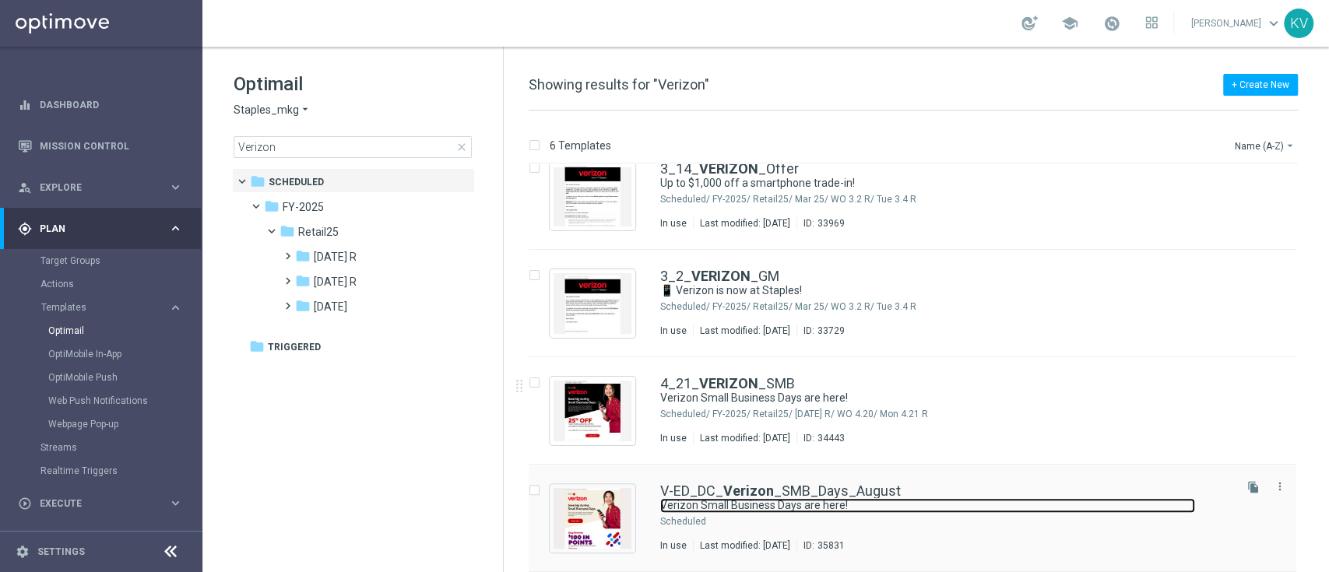
click at [768, 428] on link "Verizon Small Business Days are here!" at bounding box center [927, 505] width 535 height 15
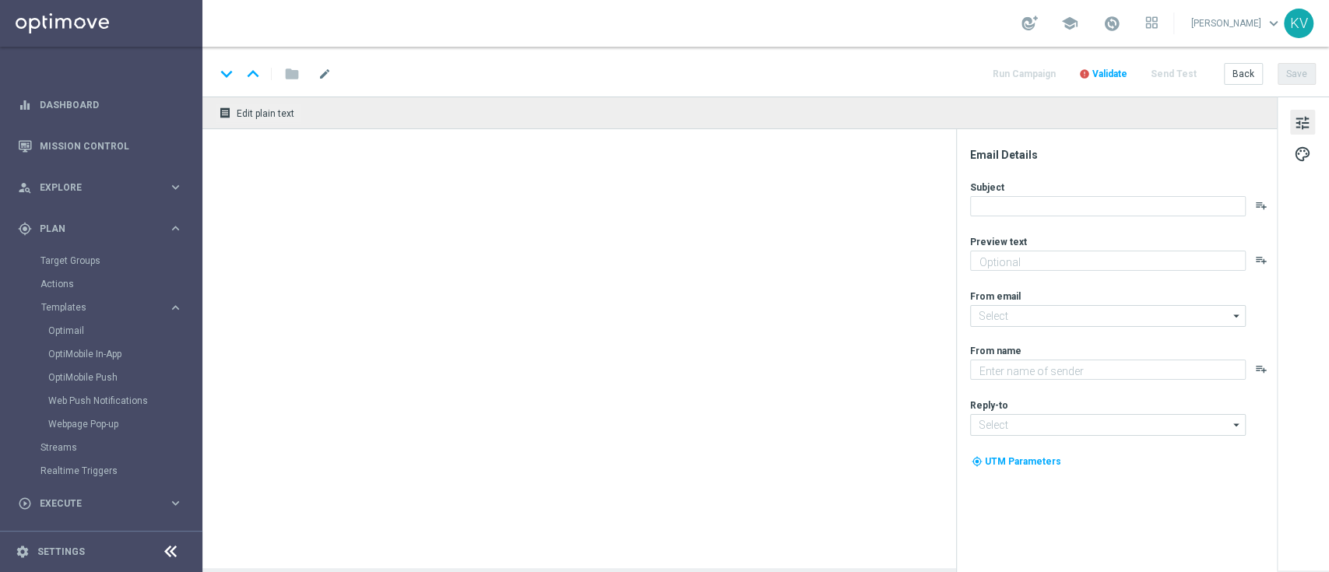
type textarea "Hurry in for huge savings on phones, internet and more."
type input "[EMAIL_ADDRESS][DOMAIN_NAME]"
type textarea "Staples"
type input "[EMAIL_ADDRESS][DOMAIN_NAME]"
